Goal: Task Accomplishment & Management: Complete application form

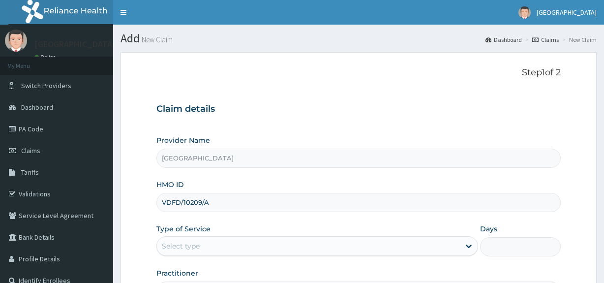
scroll to position [120, 0]
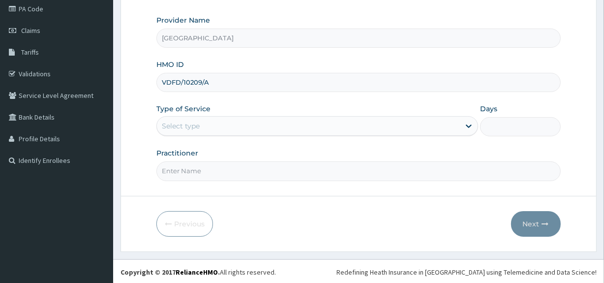
click at [164, 80] on input "VDFD/10209/A" at bounding box center [358, 82] width 404 height 19
type input "DFD/10209/A"
click at [197, 127] on div "Select type" at bounding box center [181, 126] width 38 height 10
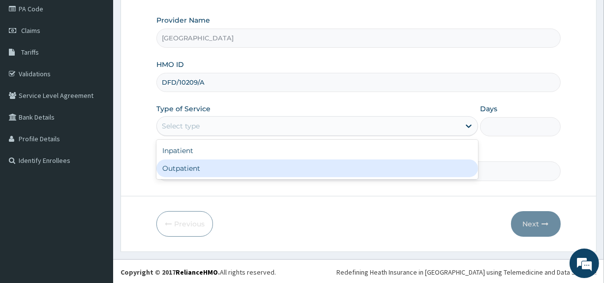
click at [177, 167] on div "Outpatient" at bounding box center [317, 168] width 322 height 18
type input "1"
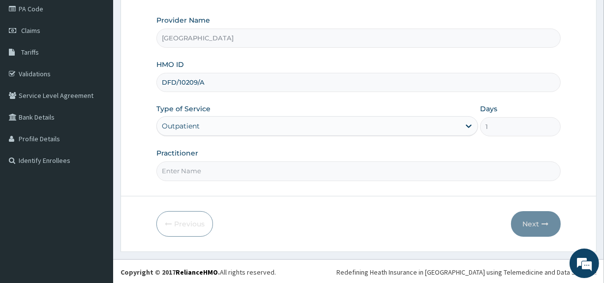
click at [181, 172] on input "Practitioner" at bounding box center [358, 170] width 404 height 19
type input "[PERSON_NAME]"
click at [532, 221] on button "Next" at bounding box center [536, 224] width 50 height 26
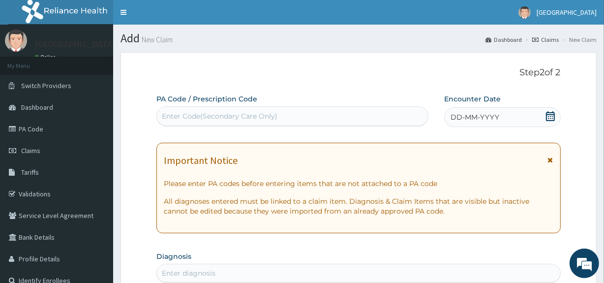
click at [552, 114] on icon at bounding box center [550, 116] width 9 height 10
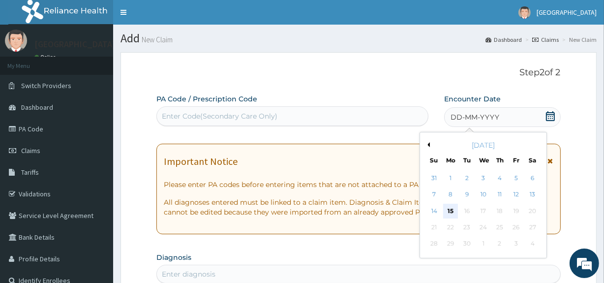
click at [449, 206] on div "15" at bounding box center [450, 211] width 15 height 15
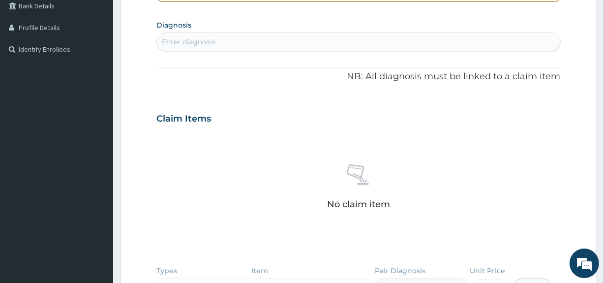
scroll to position [265, 0]
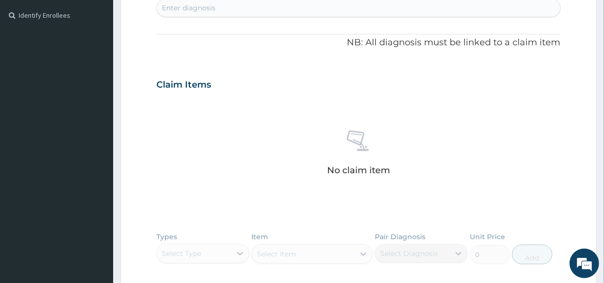
click at [287, 7] on div "Enter diagnosis" at bounding box center [358, 8] width 403 height 16
type input "[MEDICAL_DATA]"
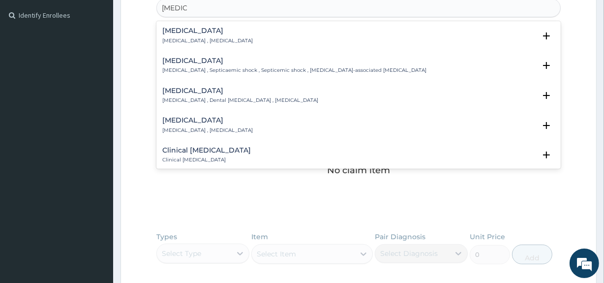
click at [204, 32] on h4 "[MEDICAL_DATA]" at bounding box center [207, 30] width 91 height 7
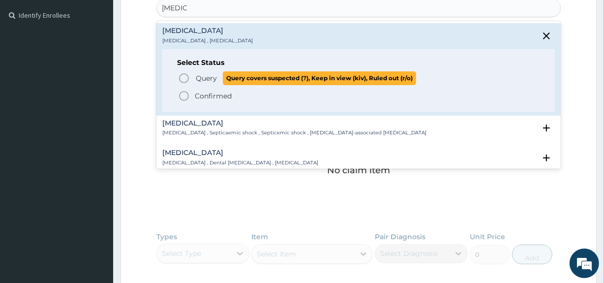
click at [184, 75] on icon "status option query" at bounding box center [184, 78] width 12 height 12
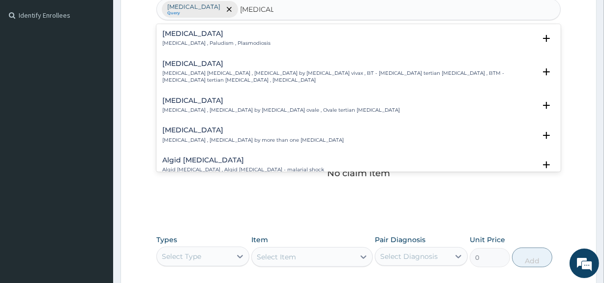
click at [184, 34] on h4 "[MEDICAL_DATA]" at bounding box center [216, 33] width 108 height 7
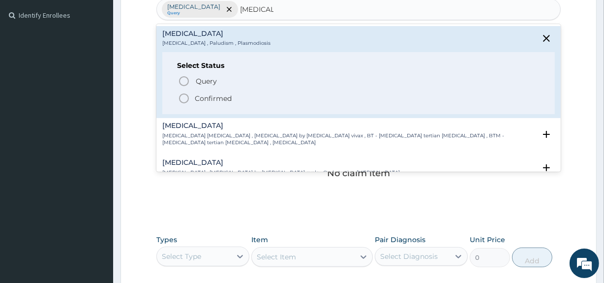
type input "[MEDICAL_DATA]"
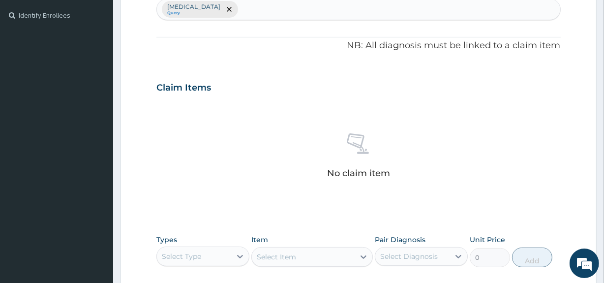
click at [223, 11] on div "[MEDICAL_DATA] Query" at bounding box center [358, 9] width 403 height 21
type input "[MEDICAL_DATA]"
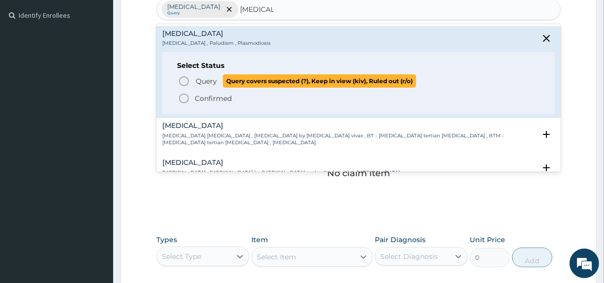
click at [186, 82] on icon "status option query" at bounding box center [184, 81] width 12 height 12
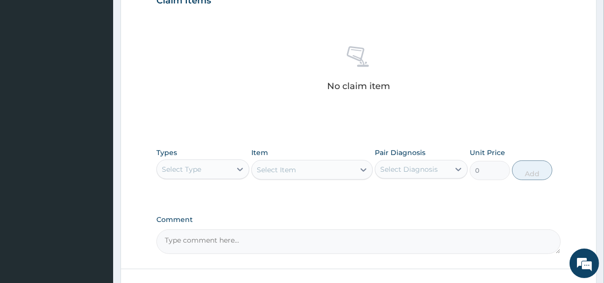
scroll to position [425, 0]
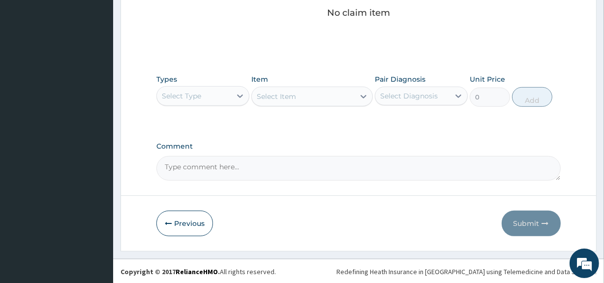
click at [211, 93] on div "Select Type" at bounding box center [194, 96] width 74 height 16
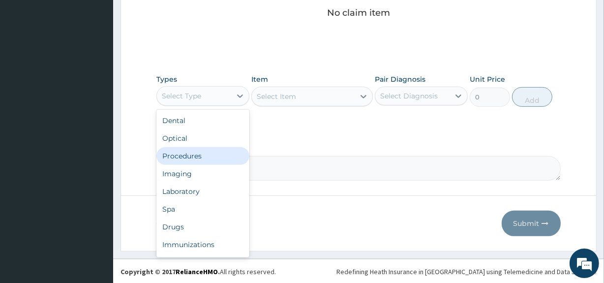
click at [189, 156] on div "Procedures" at bounding box center [202, 156] width 93 height 18
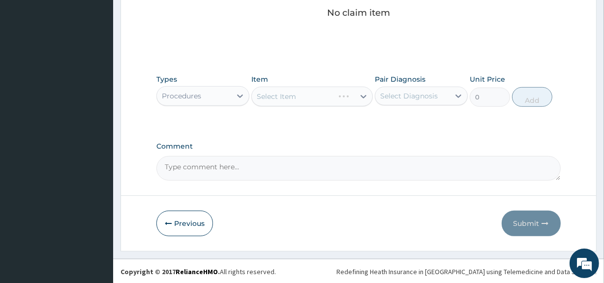
click at [322, 98] on div "Select Item" at bounding box center [311, 97] width 121 height 20
click at [322, 98] on div "Select Item" at bounding box center [303, 97] width 102 height 16
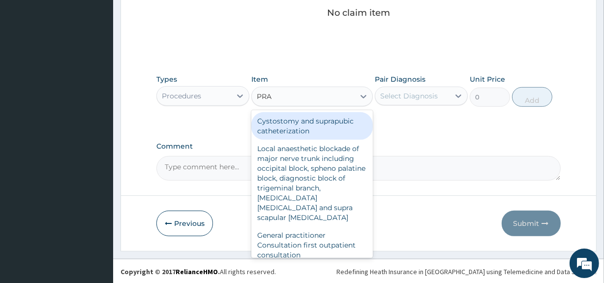
type input "PRAC"
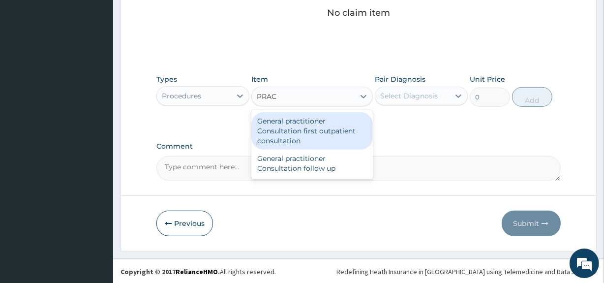
click at [304, 128] on div "General practitioner Consultation first outpatient consultation" at bounding box center [311, 130] width 121 height 37
type input "3547.5"
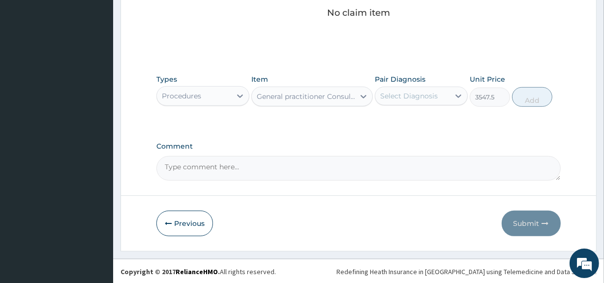
click at [412, 89] on div "Select Diagnosis" at bounding box center [412, 96] width 74 height 16
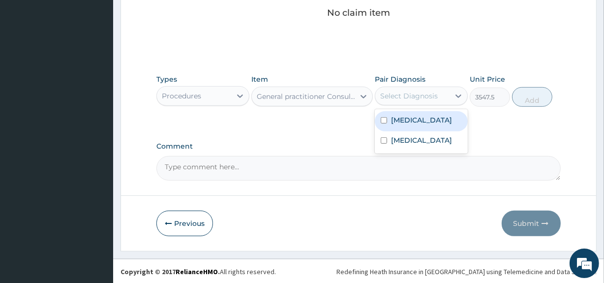
click at [386, 118] on input "checkbox" at bounding box center [384, 120] width 6 height 6
checkbox input "true"
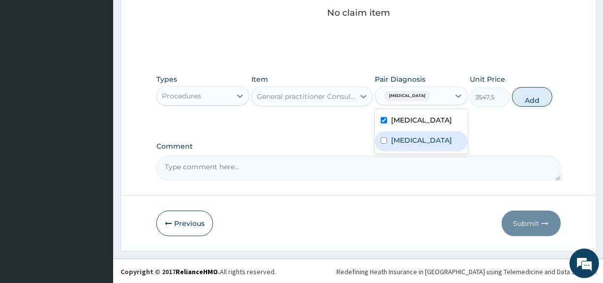
click at [383, 139] on input "checkbox" at bounding box center [384, 140] width 6 height 6
checkbox input "true"
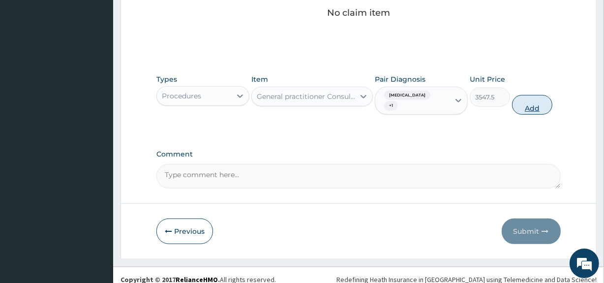
click at [541, 95] on button "Add" at bounding box center [532, 105] width 40 height 20
type input "0"
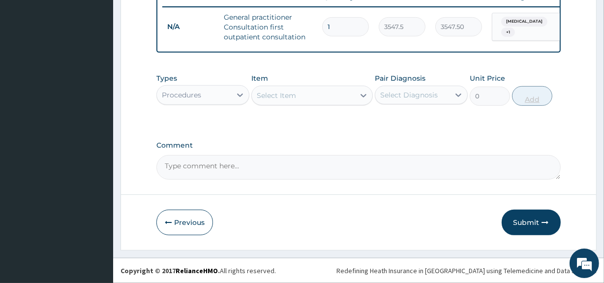
scroll to position [391, 0]
click at [219, 94] on div "Procedures" at bounding box center [194, 95] width 74 height 16
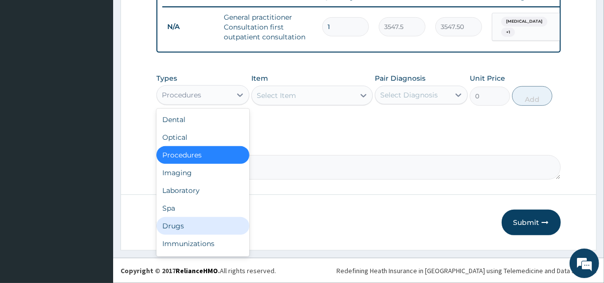
click at [171, 223] on div "Drugs" at bounding box center [202, 226] width 93 height 18
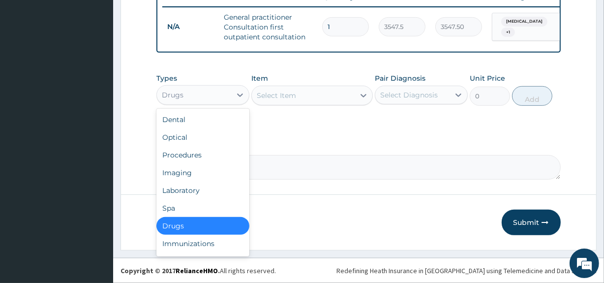
click at [219, 100] on div "Drugs" at bounding box center [194, 95] width 74 height 16
click at [200, 183] on div "Laboratory" at bounding box center [202, 191] width 93 height 18
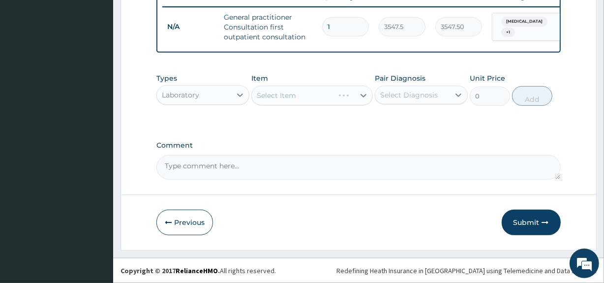
click at [299, 97] on div "Select Item" at bounding box center [311, 96] width 121 height 20
click at [299, 97] on div "Select Item" at bounding box center [303, 96] width 102 height 16
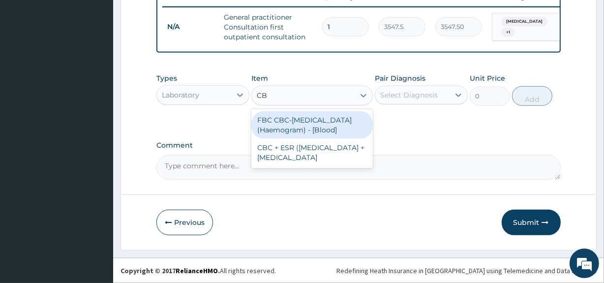
type input "CBC"
click at [304, 123] on div "FBC CBC-[MEDICAL_DATA] (Haemogram) - [Blood]" at bounding box center [311, 125] width 121 height 28
type input "4300"
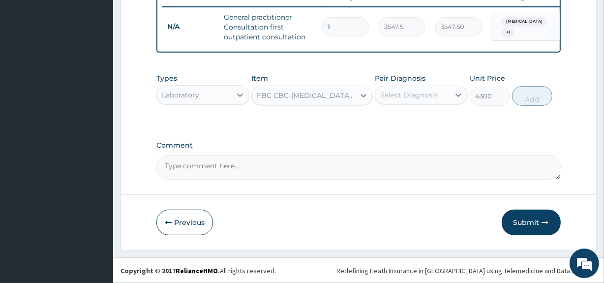
click at [414, 93] on div "Select Diagnosis" at bounding box center [409, 95] width 58 height 10
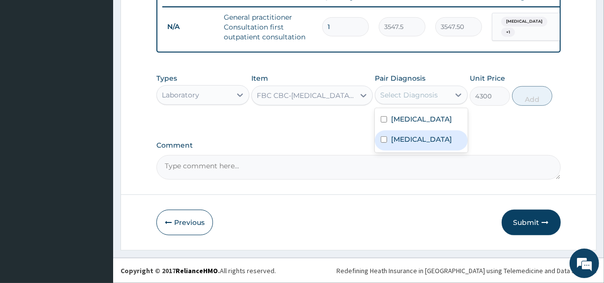
click at [406, 141] on label "[MEDICAL_DATA]" at bounding box center [421, 139] width 61 height 10
checkbox input "true"
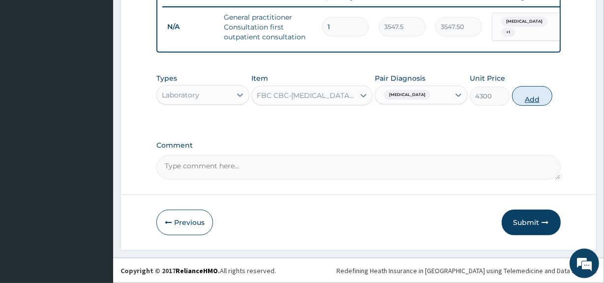
click at [540, 94] on button "Add" at bounding box center [532, 96] width 40 height 20
type input "0"
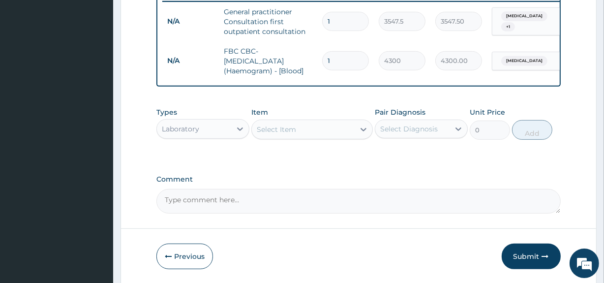
click at [286, 133] on div "Select Item" at bounding box center [276, 129] width 39 height 10
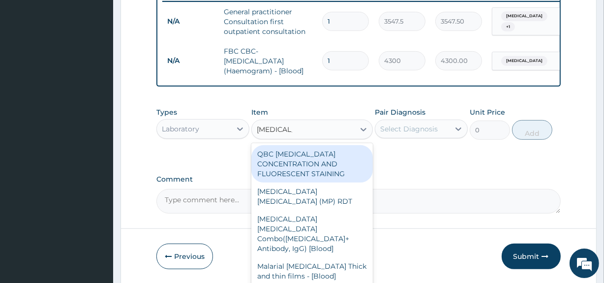
type input "[MEDICAL_DATA] P"
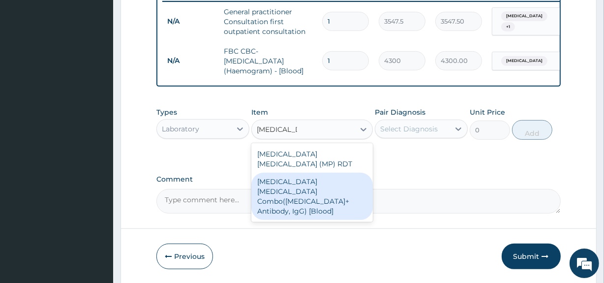
click at [304, 183] on div "[MEDICAL_DATA] [MEDICAL_DATA] Combo([MEDICAL_DATA]+ Antibody, IgG) [Blood]" at bounding box center [311, 196] width 121 height 47
type input "1612.5"
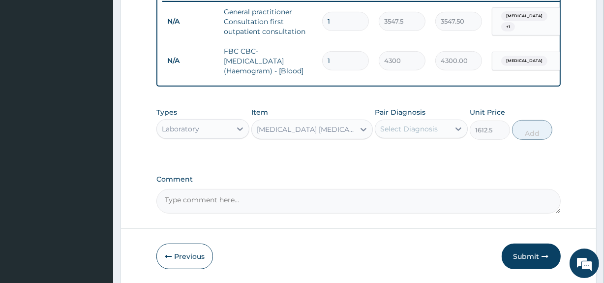
click at [426, 137] on div "Select Diagnosis" at bounding box center [412, 129] width 74 height 16
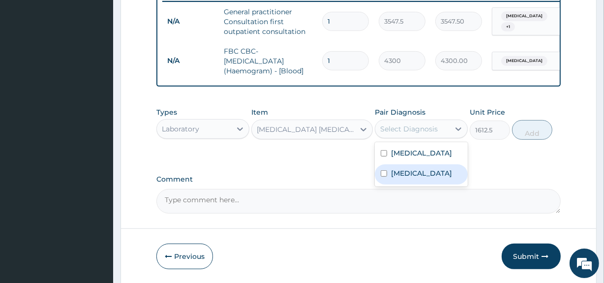
click at [408, 178] on label "[MEDICAL_DATA]" at bounding box center [421, 173] width 61 height 10
checkbox input "true"
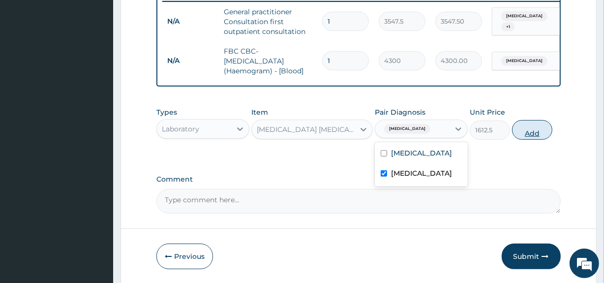
click at [527, 137] on button "Add" at bounding box center [532, 130] width 40 height 20
type input "0"
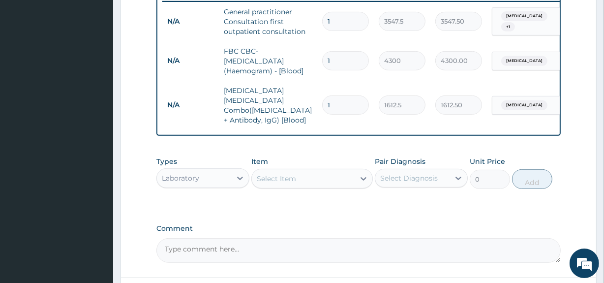
click at [226, 172] on div "Laboratory" at bounding box center [194, 178] width 74 height 16
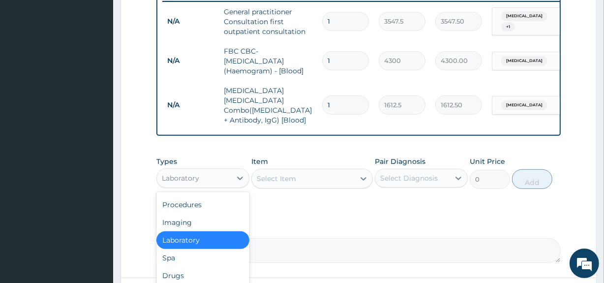
scroll to position [33, 0]
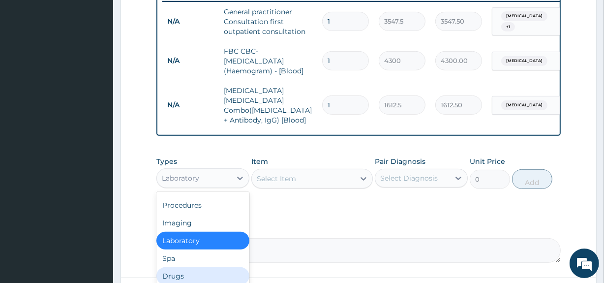
click at [170, 272] on div "Drugs" at bounding box center [202, 276] width 93 height 18
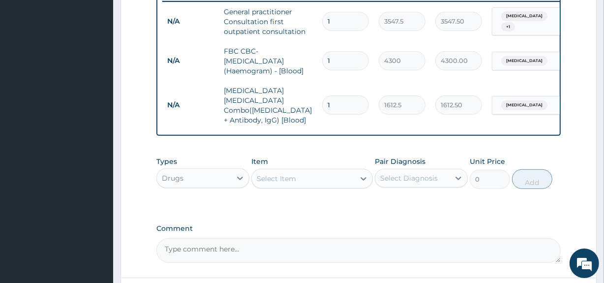
click at [302, 173] on div "Select Item" at bounding box center [303, 179] width 102 height 16
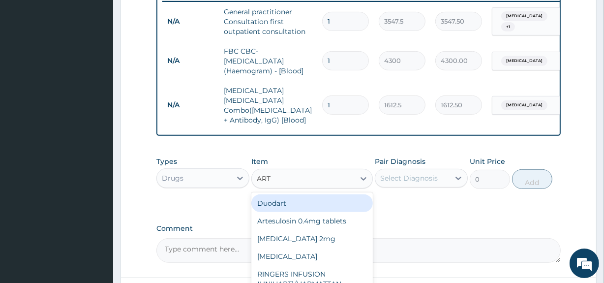
type input "ARTE"
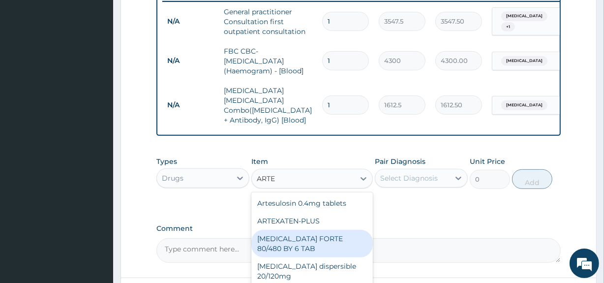
click at [294, 241] on div "[MEDICAL_DATA] FORTE 80/480 BY 6 TAB" at bounding box center [311, 244] width 121 height 28
type input "449.35"
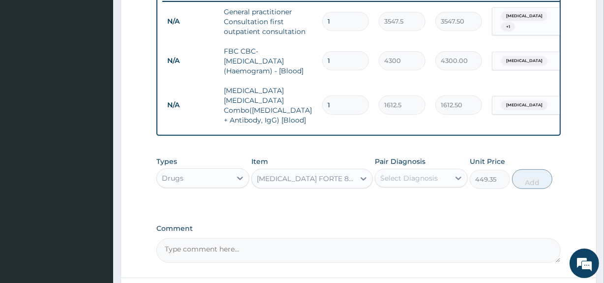
click at [414, 173] on div "Select Diagnosis" at bounding box center [409, 178] width 58 height 10
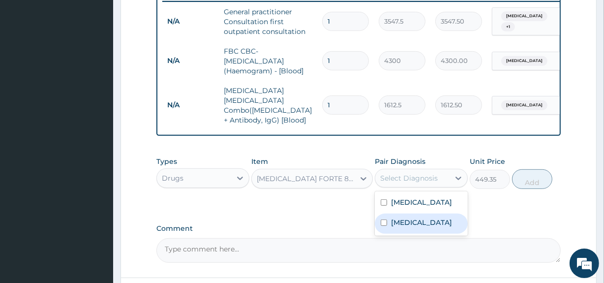
click at [387, 216] on div "[MEDICAL_DATA]" at bounding box center [421, 223] width 93 height 20
checkbox input "true"
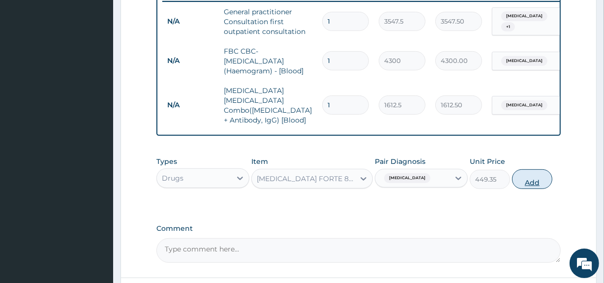
click at [515, 173] on button "Add" at bounding box center [532, 179] width 40 height 20
type input "0"
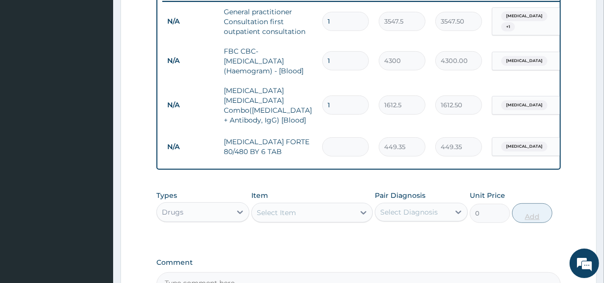
type input "0.00"
type input "6"
type input "2696.10"
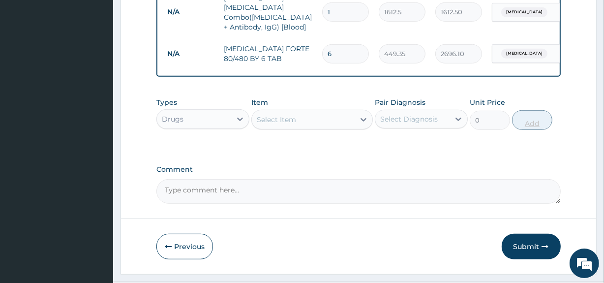
scroll to position [488, 0]
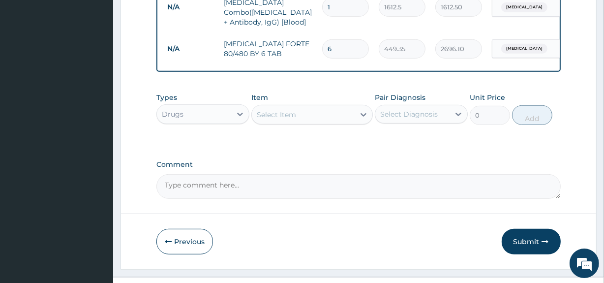
type input "6"
click at [297, 113] on div "Select Item" at bounding box center [303, 115] width 102 height 16
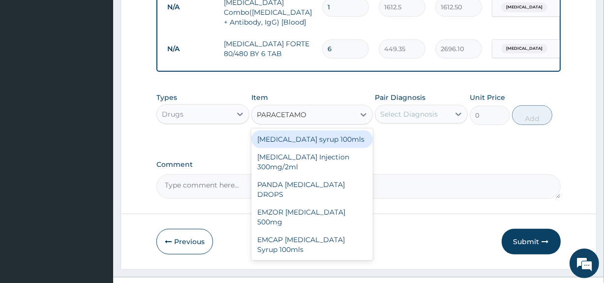
type input "[MEDICAL_DATA]"
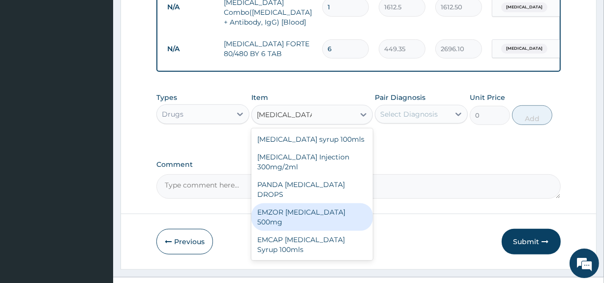
click at [305, 203] on div "EMZOR [MEDICAL_DATA] 500mg" at bounding box center [311, 217] width 121 height 28
type input "23.65"
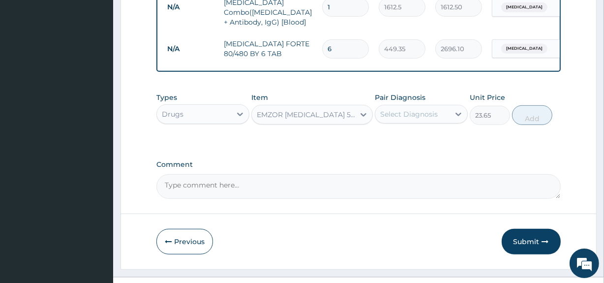
click at [423, 111] on div "Select Diagnosis" at bounding box center [409, 114] width 58 height 10
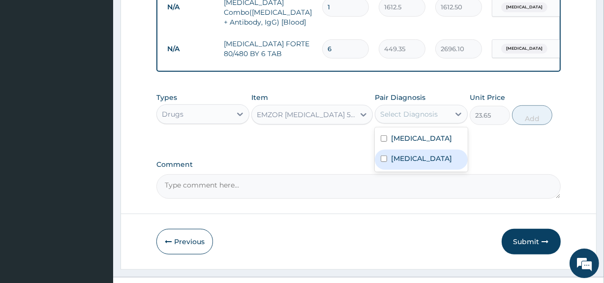
click at [401, 153] on label "[MEDICAL_DATA]" at bounding box center [421, 158] width 61 height 10
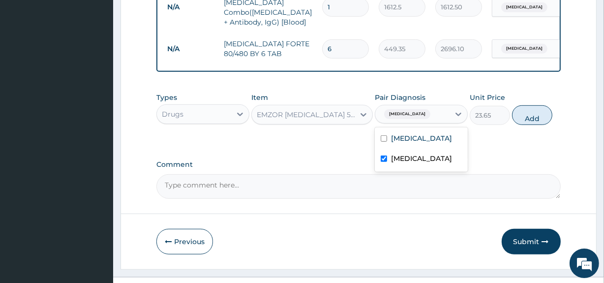
checkbox input "true"
click at [536, 109] on button "Add" at bounding box center [532, 115] width 40 height 20
type input "0"
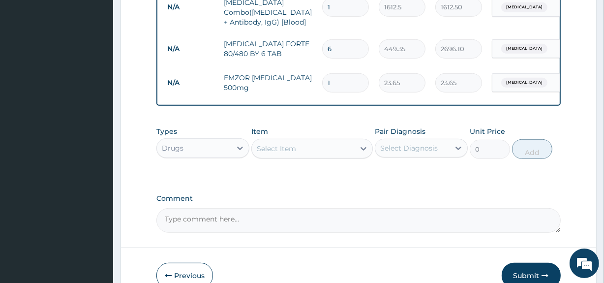
type input "18"
type input "425.70"
type input "18"
click at [275, 144] on div "Select Item" at bounding box center [276, 149] width 39 height 10
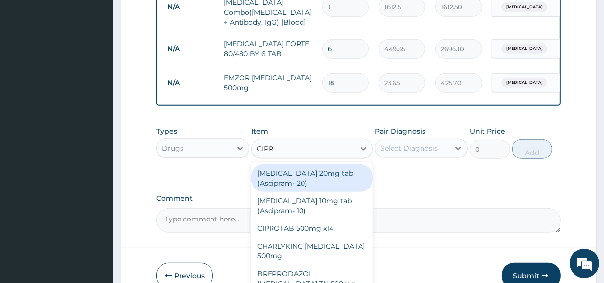
type input "[MEDICAL_DATA]"
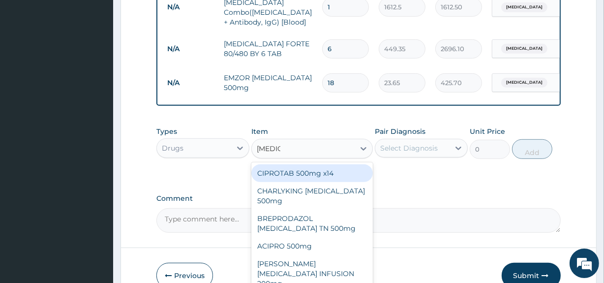
click at [297, 174] on div "CIPROTAB 500mg x14" at bounding box center [311, 173] width 121 height 18
type input "319.275"
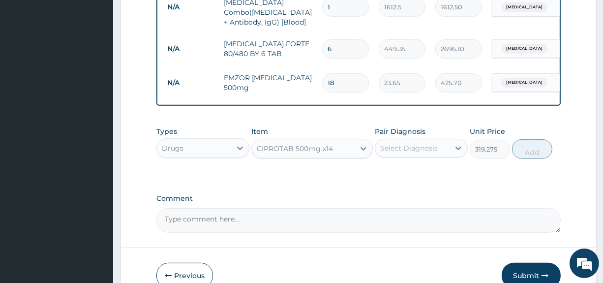
click at [411, 146] on div "Select Diagnosis" at bounding box center [409, 148] width 58 height 10
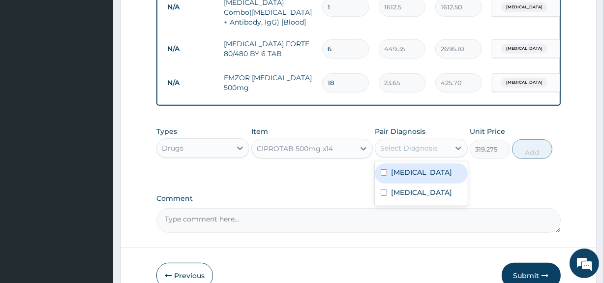
click at [405, 167] on label "[MEDICAL_DATA]" at bounding box center [421, 172] width 61 height 10
checkbox input "true"
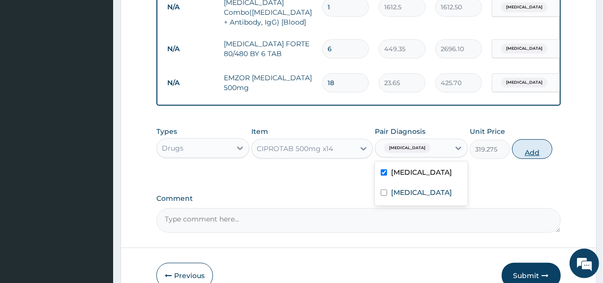
click at [536, 145] on button "Add" at bounding box center [532, 149] width 40 height 20
type input "0"
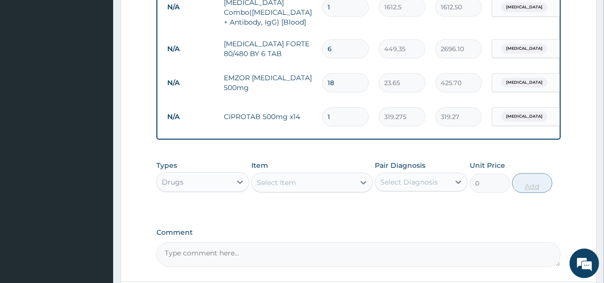
type input "10"
type input "3192.75"
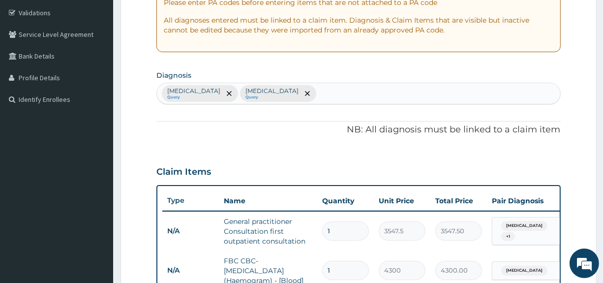
scroll to position [177, 0]
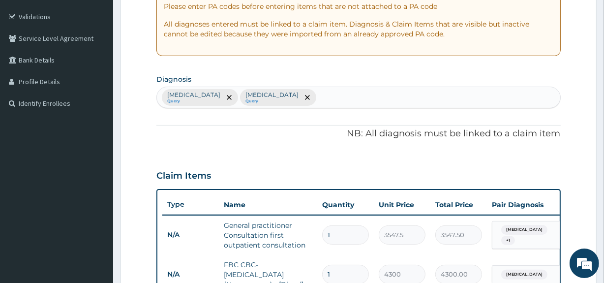
type input "10"
click at [281, 95] on div "[MEDICAL_DATA] Query [MEDICAL_DATA] Query" at bounding box center [358, 97] width 403 height 21
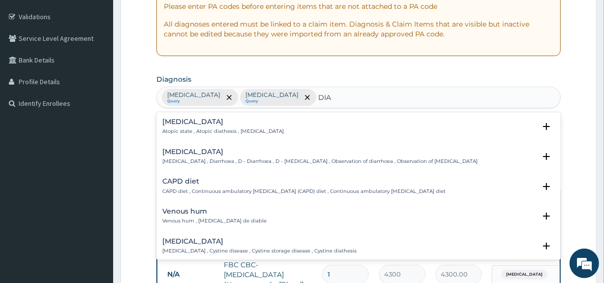
type input "DIAR"
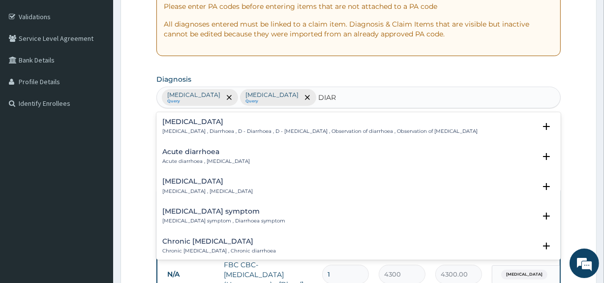
click at [176, 156] on div "Acute diarrhoea Acute diarrhoea , [MEDICAL_DATA]" at bounding box center [206, 156] width 88 height 17
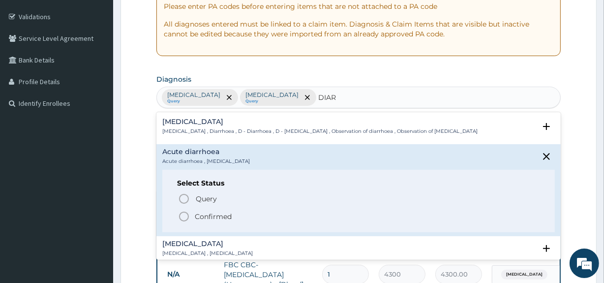
click at [176, 129] on p "[MEDICAL_DATA] , Diarrhoea , D - Diarrhoea , D - [MEDICAL_DATA] , Observation o…" at bounding box center [319, 131] width 315 height 7
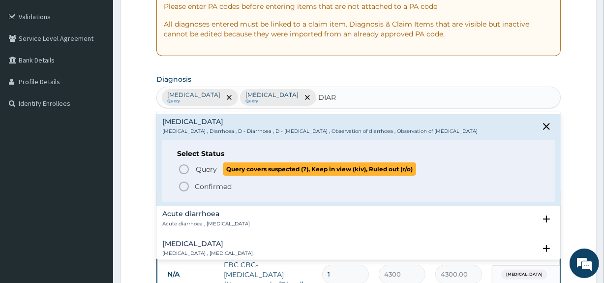
click at [183, 165] on icon "status option query" at bounding box center [184, 169] width 12 height 12
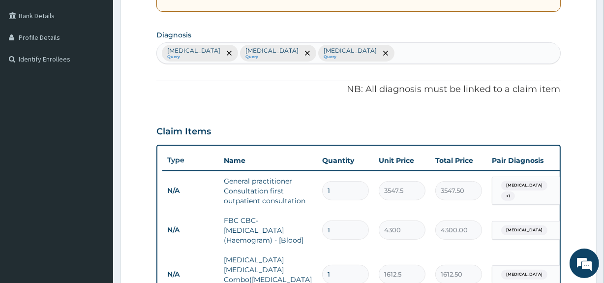
scroll to position [572, 0]
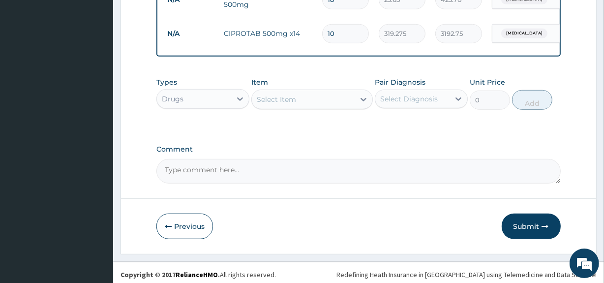
click at [285, 95] on div "Select Item" at bounding box center [276, 99] width 39 height 10
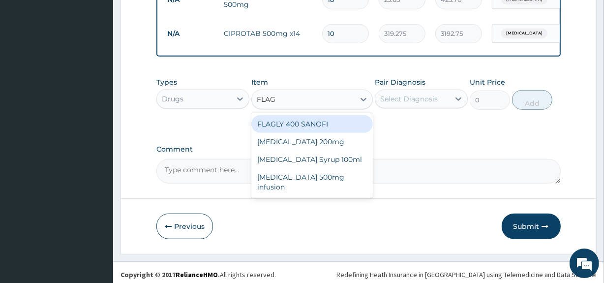
type input "FLAGY"
click at [285, 125] on div "[MEDICAL_DATA] 200mg" at bounding box center [311, 124] width 121 height 18
type input "47.3"
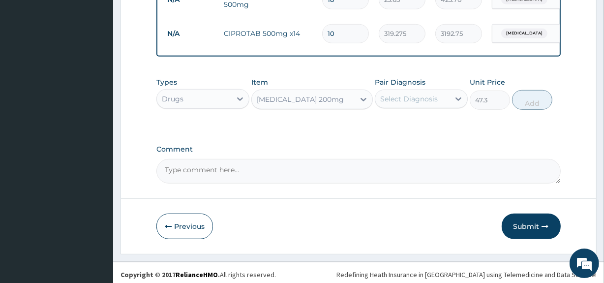
click at [407, 94] on div "Select Diagnosis" at bounding box center [409, 99] width 58 height 10
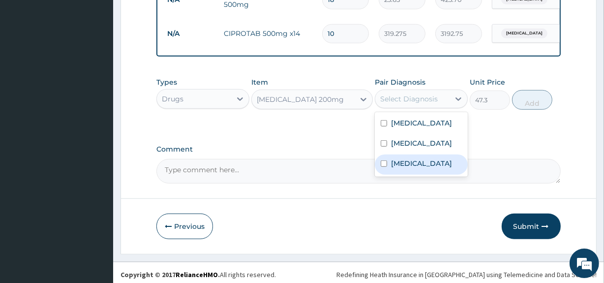
click at [388, 161] on div "[MEDICAL_DATA]" at bounding box center [421, 164] width 93 height 20
checkbox input "true"
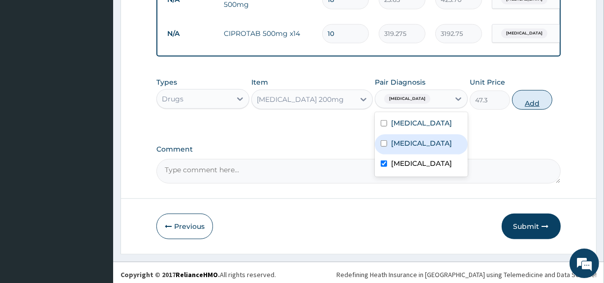
click at [526, 100] on button "Add" at bounding box center [532, 100] width 40 height 20
type input "0"
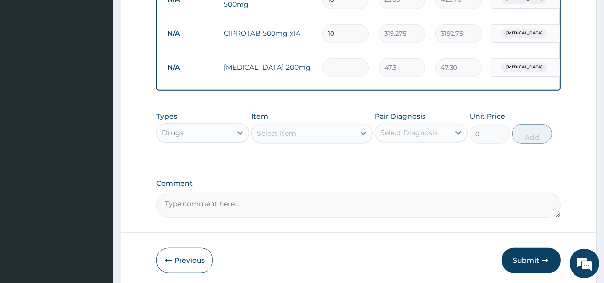
type input "0.00"
type input "2"
type input "94.60"
type input "20"
type input "946.00"
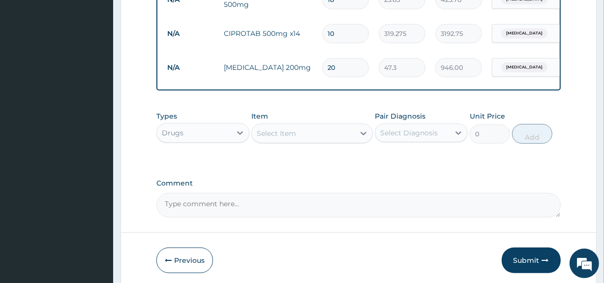
type input "18"
type input "851.40"
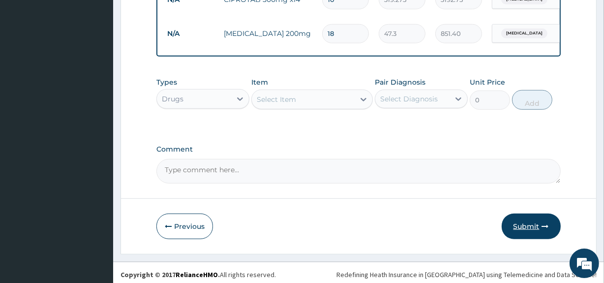
type input "18"
click at [522, 222] on button "Submit" at bounding box center [531, 226] width 59 height 26
